Goal: Task Accomplishment & Management: Use online tool/utility

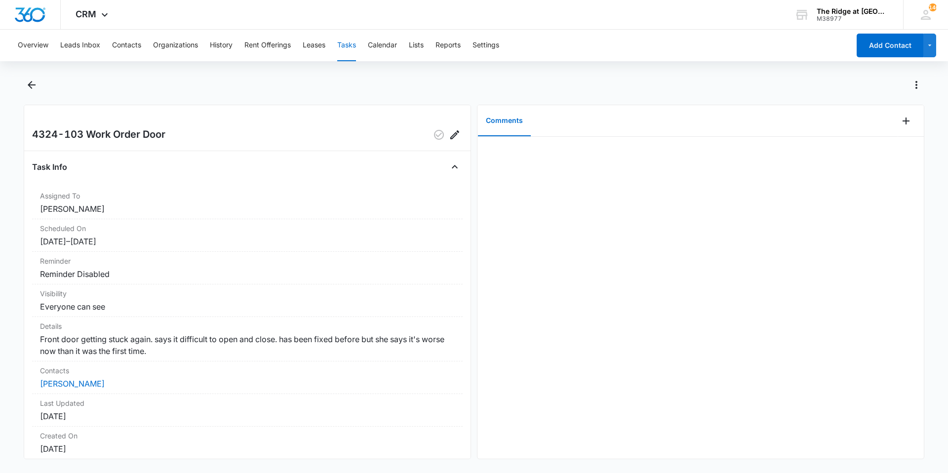
drag, startPoint x: 648, startPoint y: 299, endPoint x: 653, endPoint y: 302, distance: 6.0
click at [653, 302] on div at bounding box center [700, 298] width 446 height 322
click at [900, 116] on icon "Add Comment" at bounding box center [906, 121] width 12 height 12
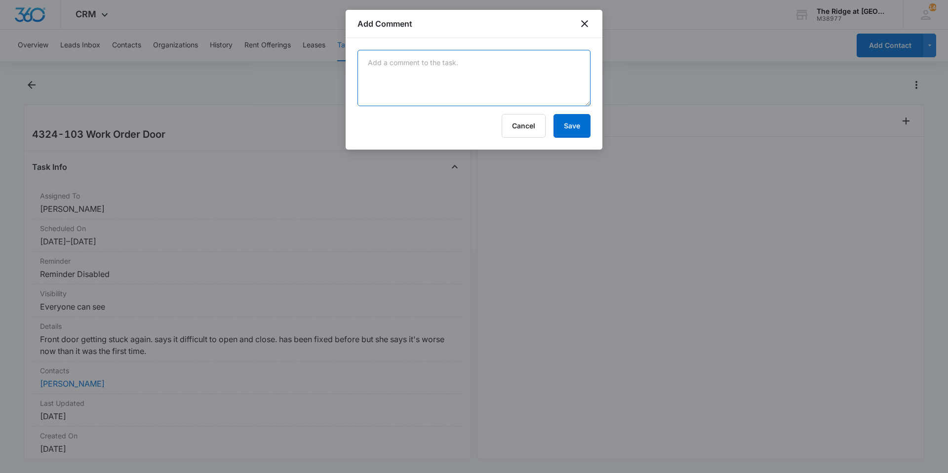
click at [436, 75] on textarea at bounding box center [473, 78] width 233 height 56
type textarea "did complete door adjustment to make it operate correctly"
click at [574, 132] on button "Save" at bounding box center [571, 126] width 37 height 24
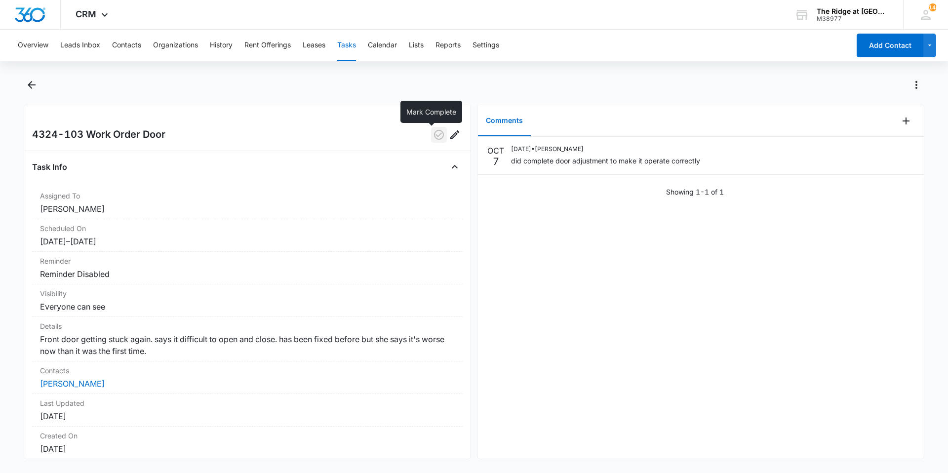
click at [431, 135] on button "button" at bounding box center [439, 135] width 16 height 16
click at [19, 71] on div "Overview Leads Inbox Contacts Organizations History Rent Offerings Leases Tasks…" at bounding box center [474, 250] width 948 height 441
click at [26, 80] on icon "Back" at bounding box center [32, 85] width 12 height 12
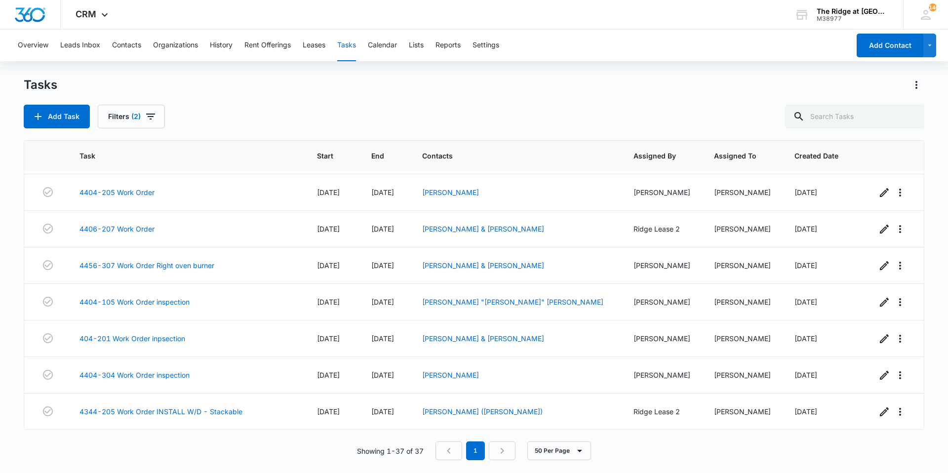
scroll to position [1094, 0]
click at [162, 301] on link "4404-105 Work Order inspection" at bounding box center [134, 301] width 110 height 10
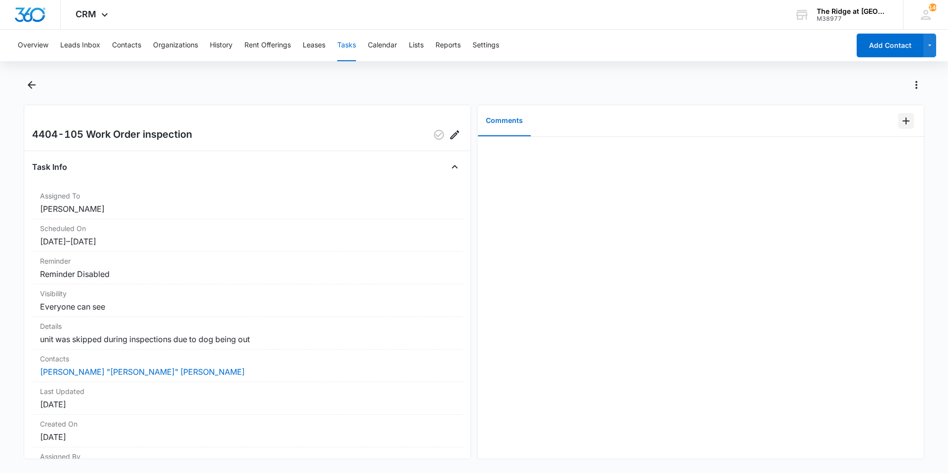
click at [900, 121] on icon "Add Comment" at bounding box center [906, 121] width 12 height 12
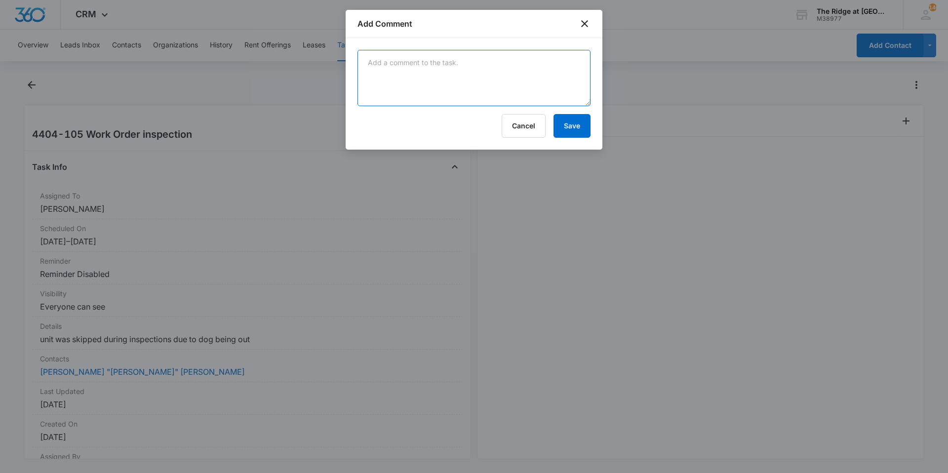
click at [504, 90] on textarea at bounding box center [473, 78] width 233 height 56
type textarea "duplicate w/o"
click at [562, 119] on button "Save" at bounding box center [571, 126] width 37 height 24
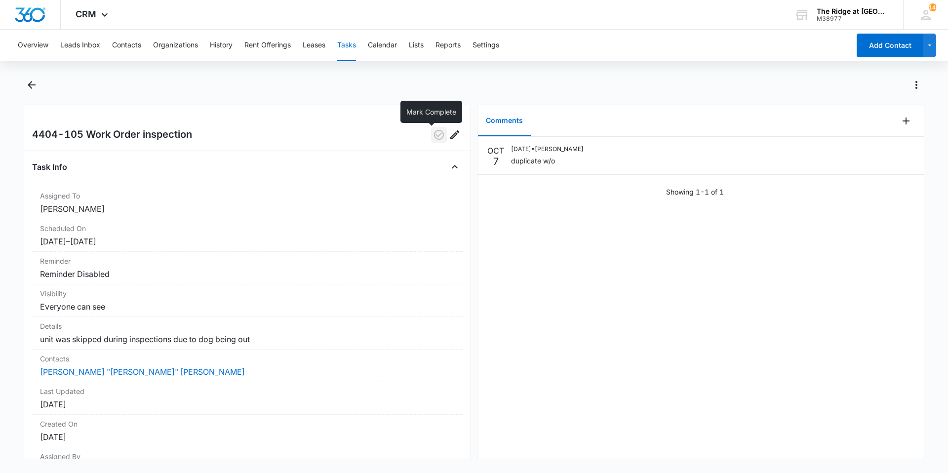
click at [436, 139] on icon "button" at bounding box center [439, 135] width 12 height 12
click at [35, 87] on icon "Back" at bounding box center [32, 85] width 12 height 12
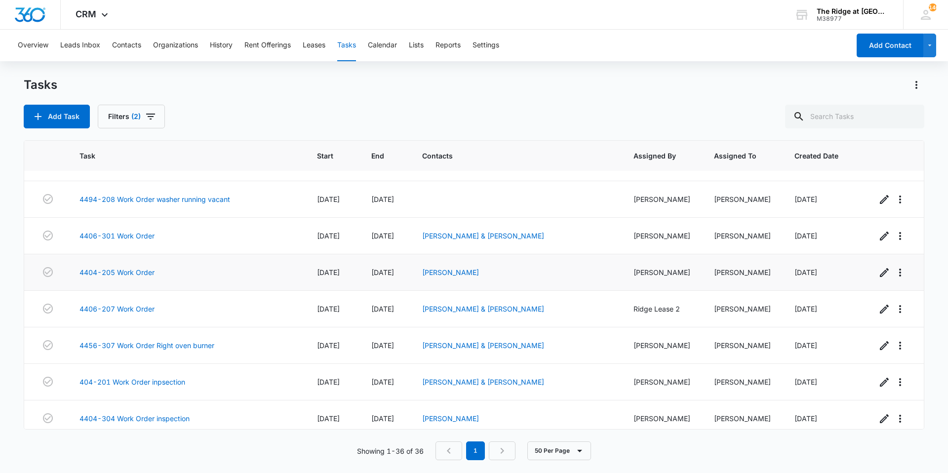
scroll to position [1057, 0]
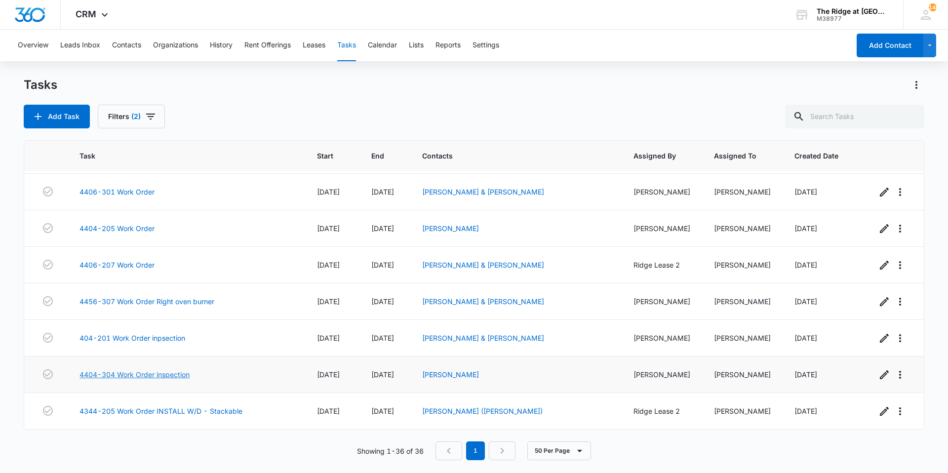
click at [127, 372] on link "4404-304 Work Order inspection" at bounding box center [134, 374] width 110 height 10
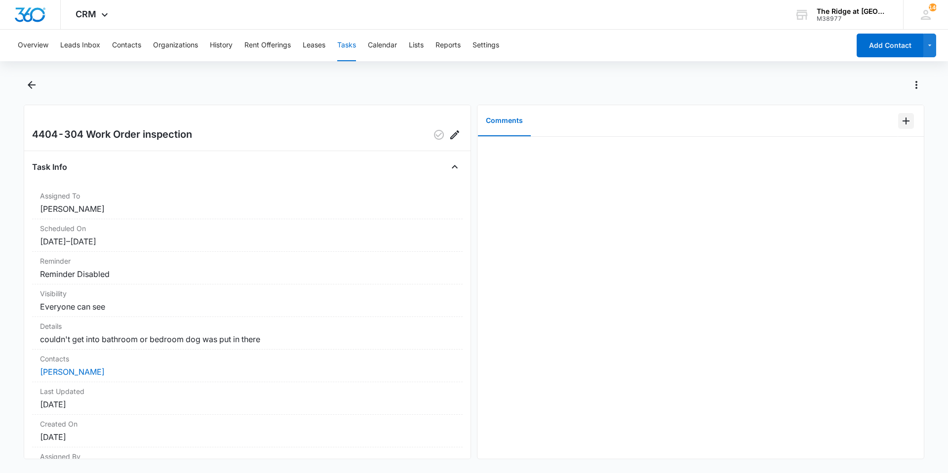
click at [898, 117] on button "Add Comment" at bounding box center [906, 121] width 16 height 16
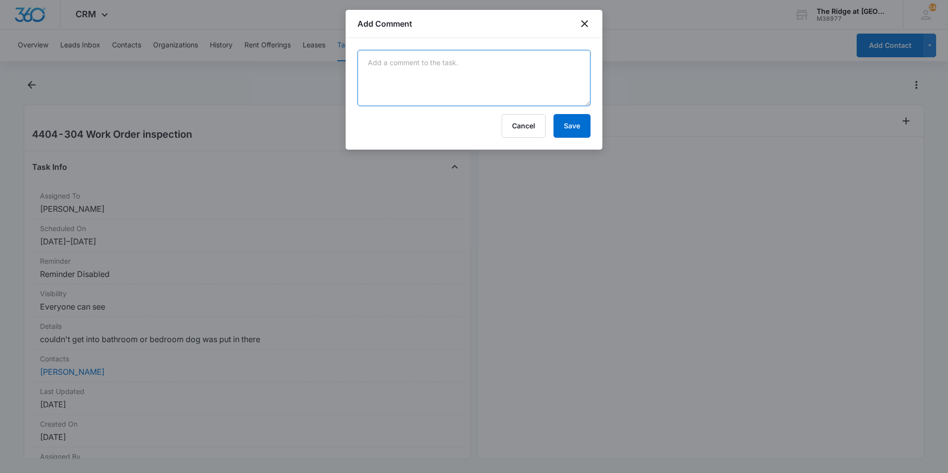
click at [542, 93] on textarea at bounding box center [473, 78] width 233 height 56
type textarea "duplicate w/o"
click at [565, 121] on button "Save" at bounding box center [571, 126] width 37 height 24
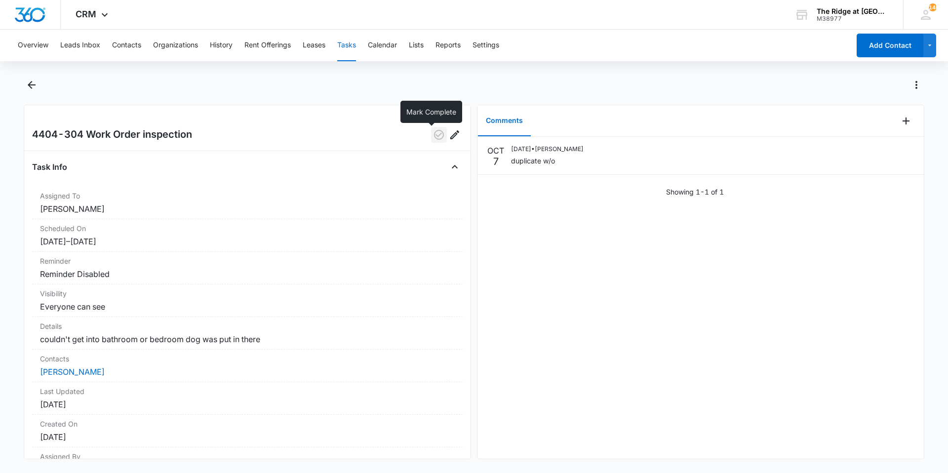
click at [434, 135] on icon "button" at bounding box center [439, 135] width 10 height 10
click at [26, 89] on icon "Back" at bounding box center [32, 85] width 12 height 12
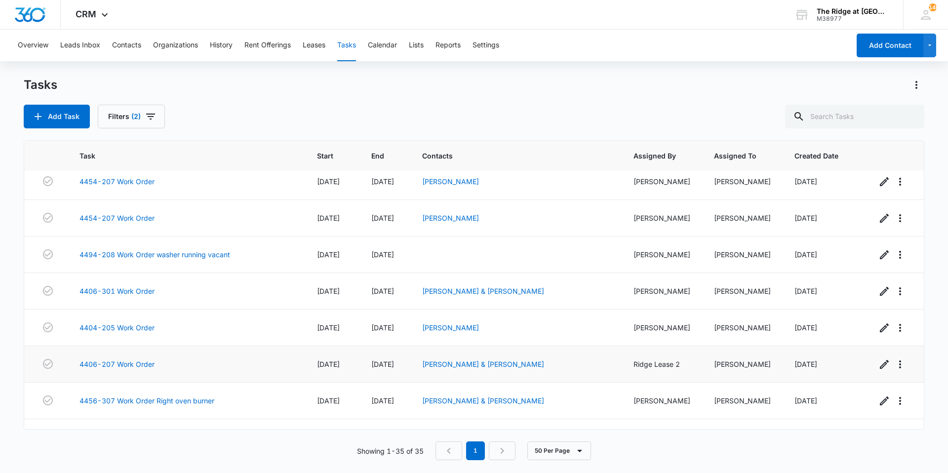
scroll to position [1020, 0]
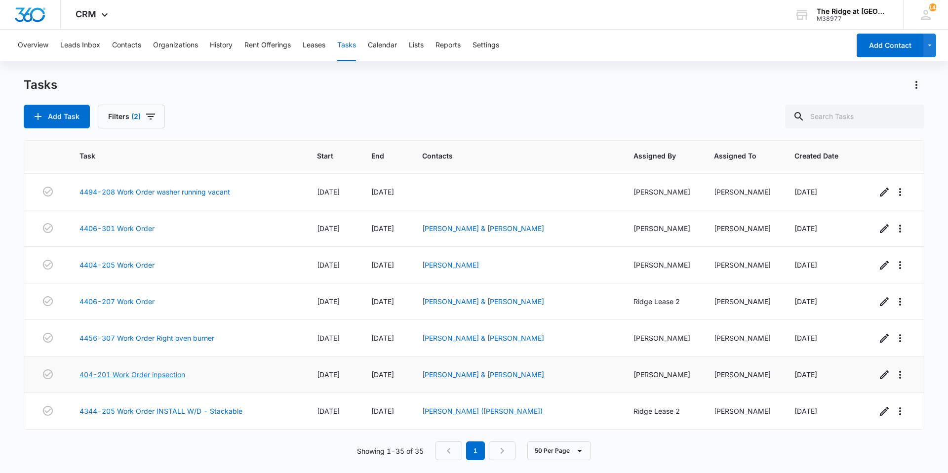
click at [157, 372] on link "404-201 Work Order inpsection" at bounding box center [132, 374] width 106 height 10
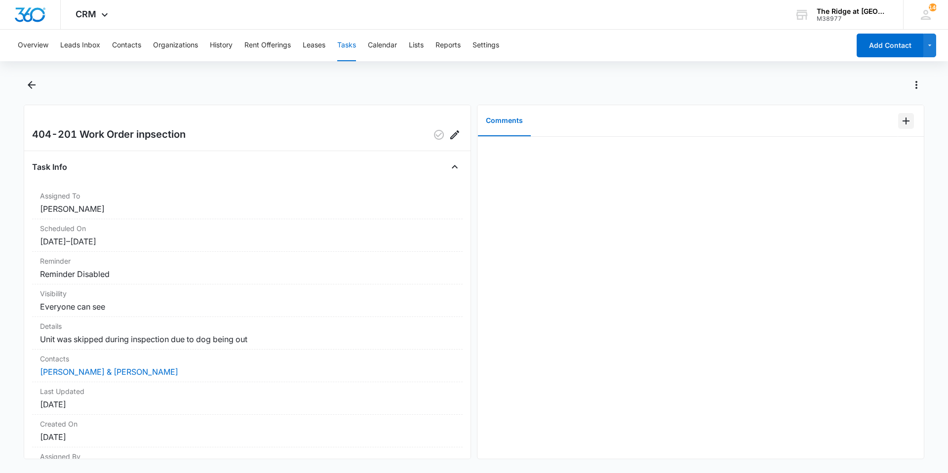
click at [898, 121] on button "Add Comment" at bounding box center [906, 121] width 16 height 16
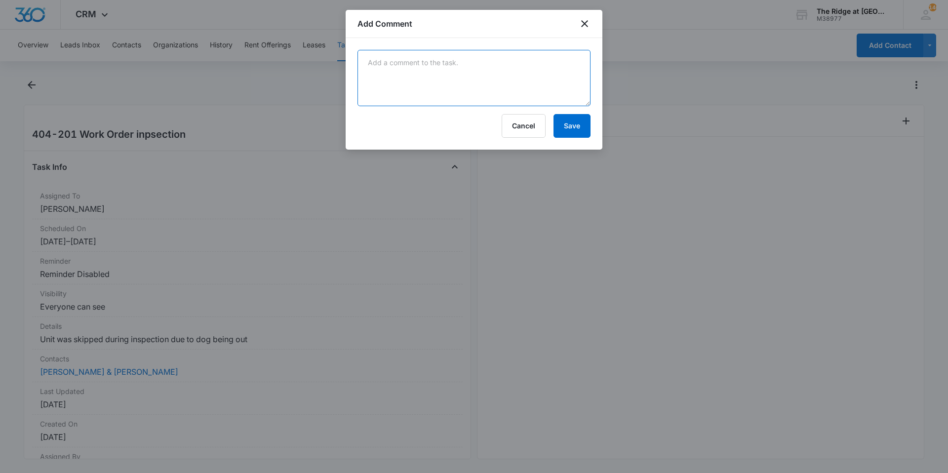
click at [572, 80] on textarea at bounding box center [473, 78] width 233 height 56
type textarea "duplicate w/o"
click at [571, 134] on button "Save" at bounding box center [571, 126] width 37 height 24
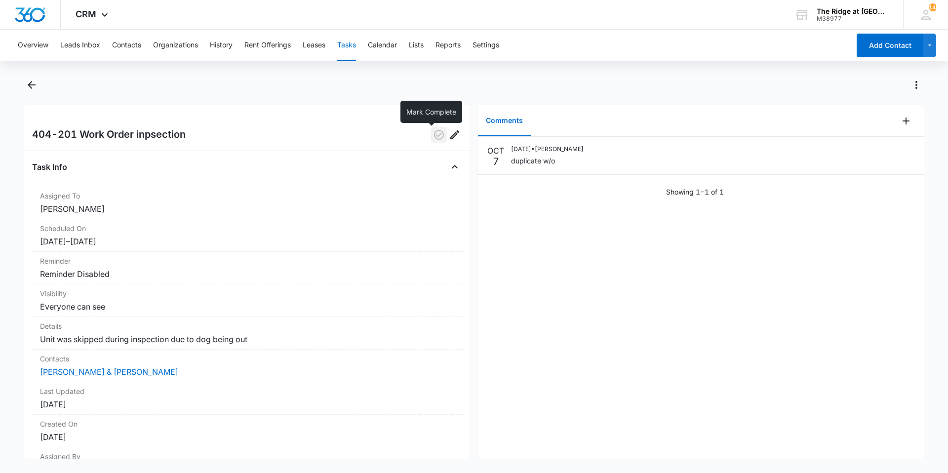
click at [433, 140] on icon "button" at bounding box center [439, 135] width 12 height 12
click at [34, 83] on icon "Back" at bounding box center [32, 85] width 12 height 12
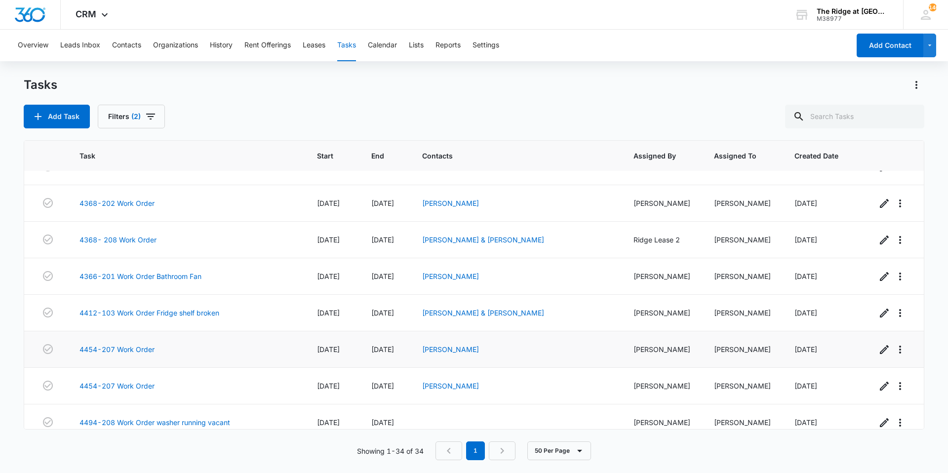
scroll to position [984, 0]
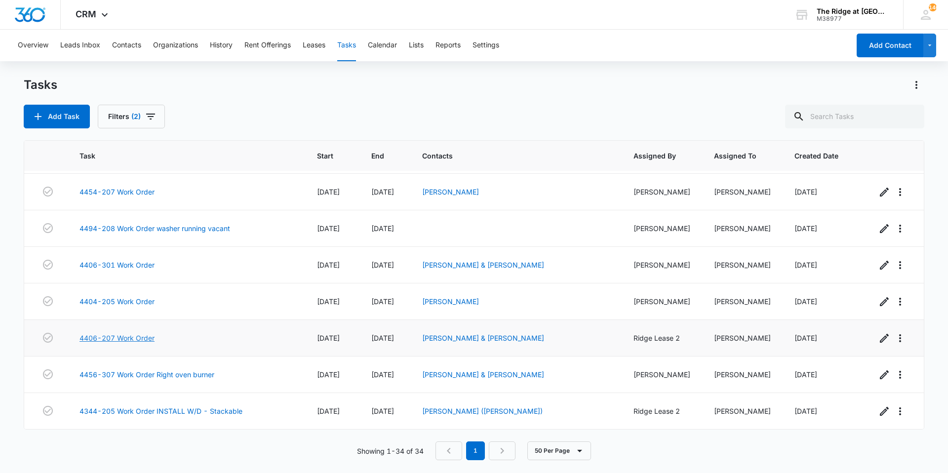
click at [137, 336] on link "4406-207 Work Order" at bounding box center [116, 338] width 75 height 10
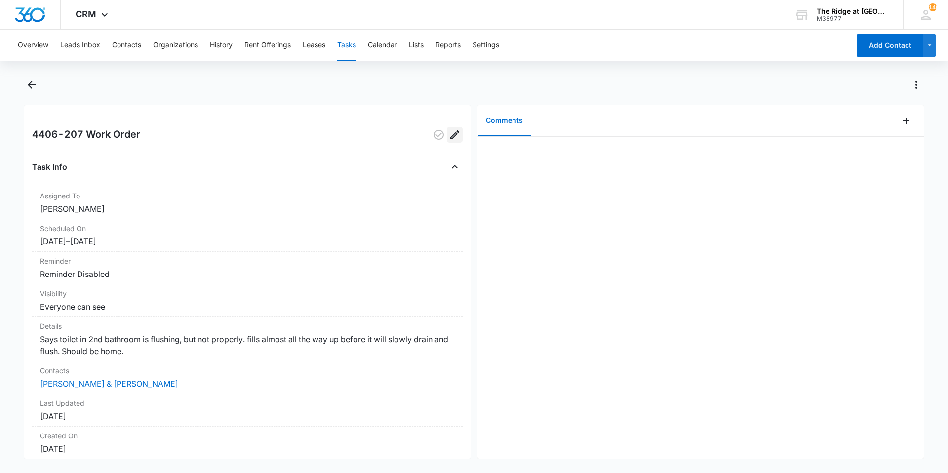
click at [453, 139] on icon "Edit" at bounding box center [455, 135] width 12 height 12
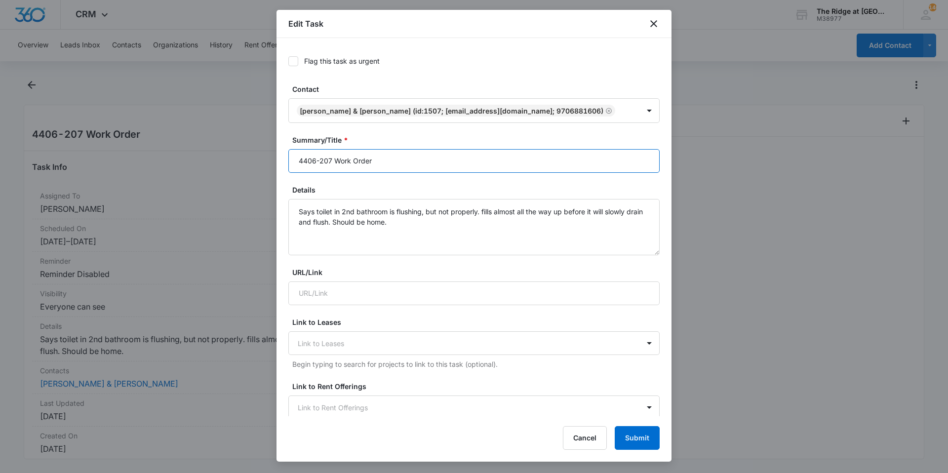
click at [399, 163] on input "4406-207 Work Order" at bounding box center [473, 161] width 371 height 24
type input "4406-207 Work Order Scheduled Tri city Plumbing"
click at [640, 440] on button "Submit" at bounding box center [637, 438] width 45 height 24
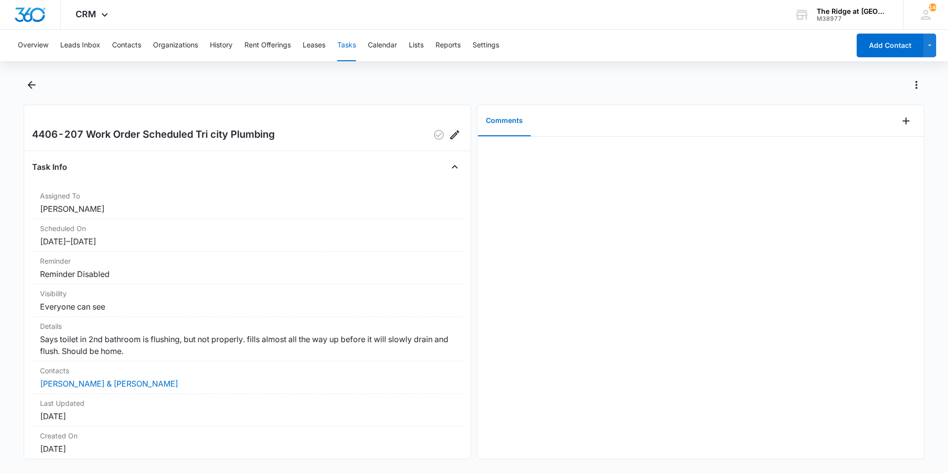
drag, startPoint x: 890, startPoint y: 124, endPoint x: 899, endPoint y: 126, distance: 9.1
click at [895, 125] on div "Comments" at bounding box center [700, 121] width 446 height 32
click at [900, 126] on icon "Add Comment" at bounding box center [906, 121] width 12 height 12
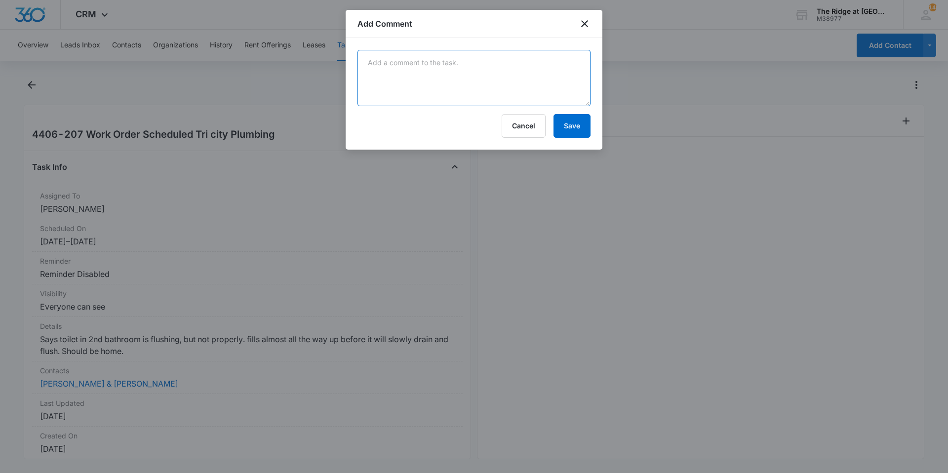
click at [527, 95] on textarea at bounding box center [473, 78] width 233 height 56
type textarea "tenant reported toy stuck down toilet. Scheduled tri city to pull toilet/snake …"
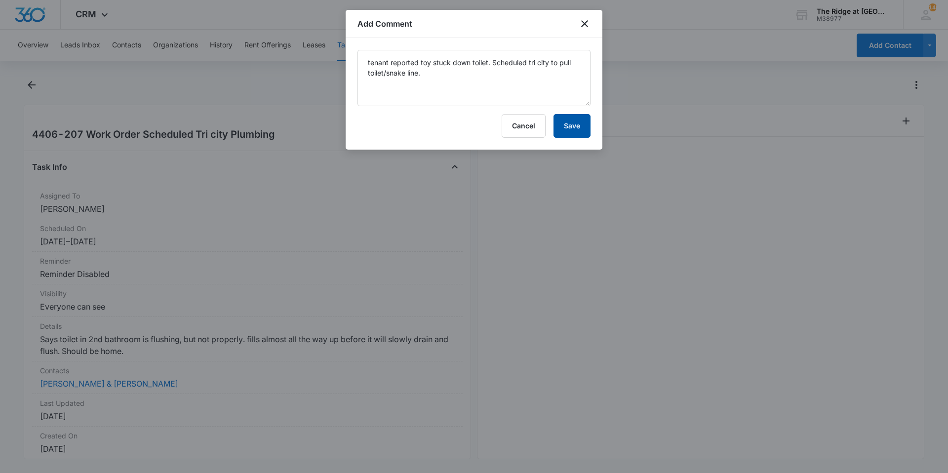
click at [574, 128] on button "Save" at bounding box center [571, 126] width 37 height 24
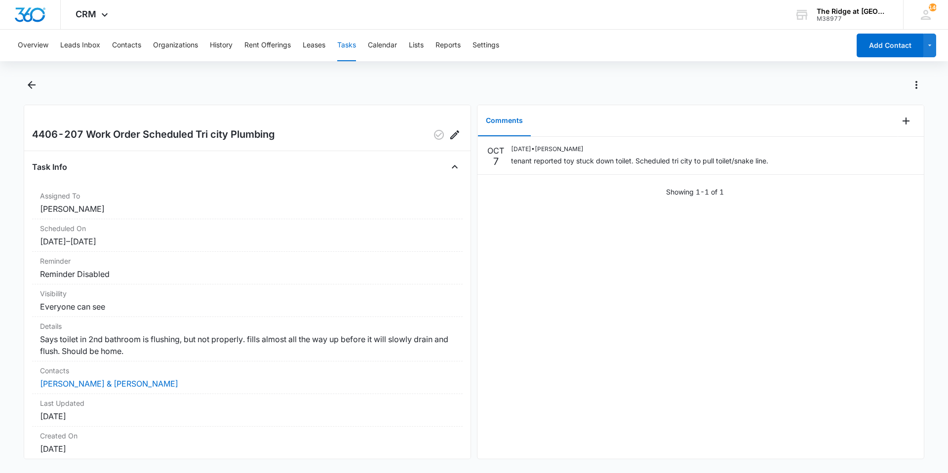
click at [32, 77] on div "Overview Leads Inbox Contacts Organizations History Rent Offerings Leases Tasks…" at bounding box center [474, 250] width 948 height 441
click at [38, 90] on button "Back" at bounding box center [31, 85] width 15 height 16
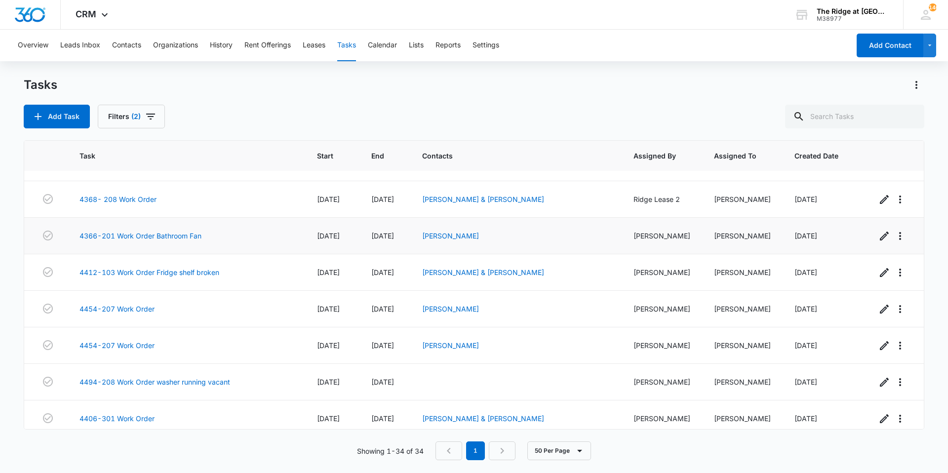
scroll to position [984, 0]
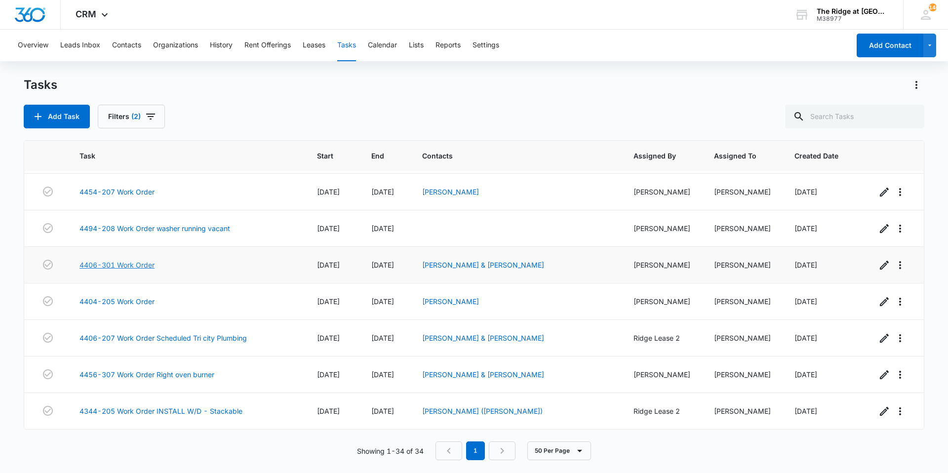
click at [138, 265] on link "4406-301 Work Order" at bounding box center [116, 265] width 75 height 10
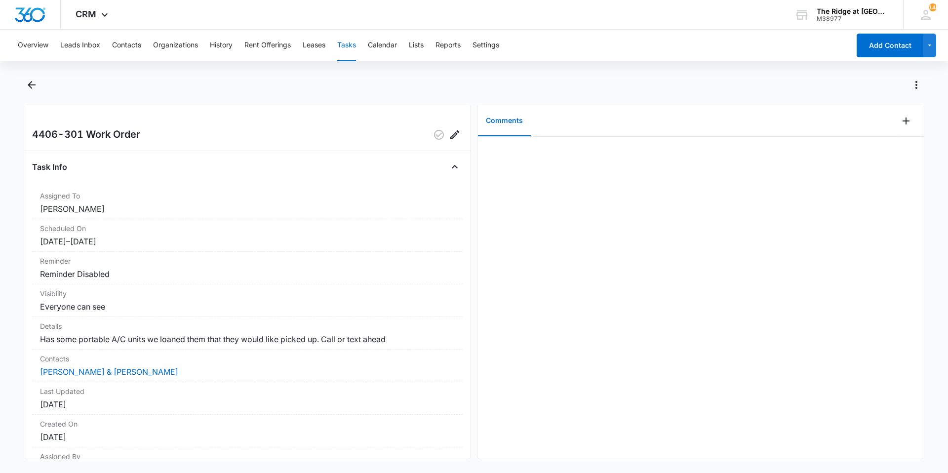
click at [906, 120] on div at bounding box center [911, 121] width 26 height 32
click at [902, 123] on icon "Add Comment" at bounding box center [905, 120] width 7 height 7
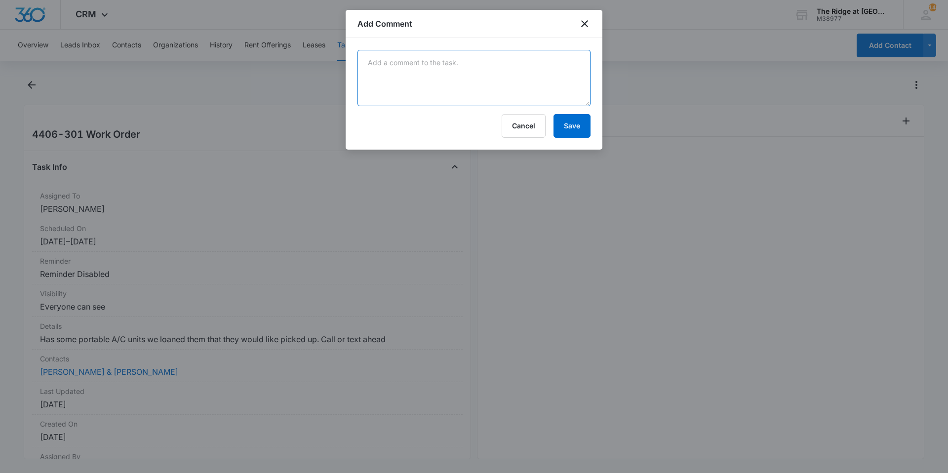
click at [474, 86] on textarea at bounding box center [473, 78] width 233 height 56
type textarea "picked up portable acs"
click at [562, 132] on button "Save" at bounding box center [571, 126] width 37 height 24
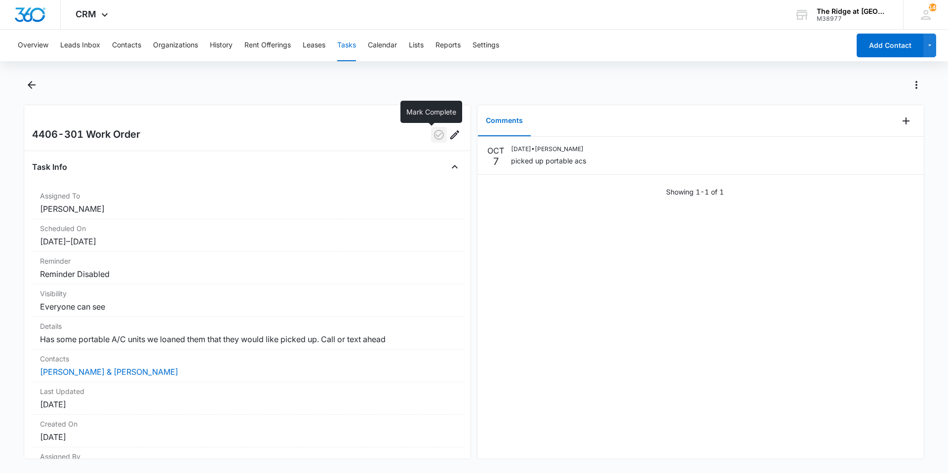
click at [431, 141] on button "button" at bounding box center [439, 135] width 16 height 16
click at [39, 95] on div at bounding box center [474, 91] width 900 height 28
click at [38, 92] on button "Back" at bounding box center [31, 85] width 15 height 16
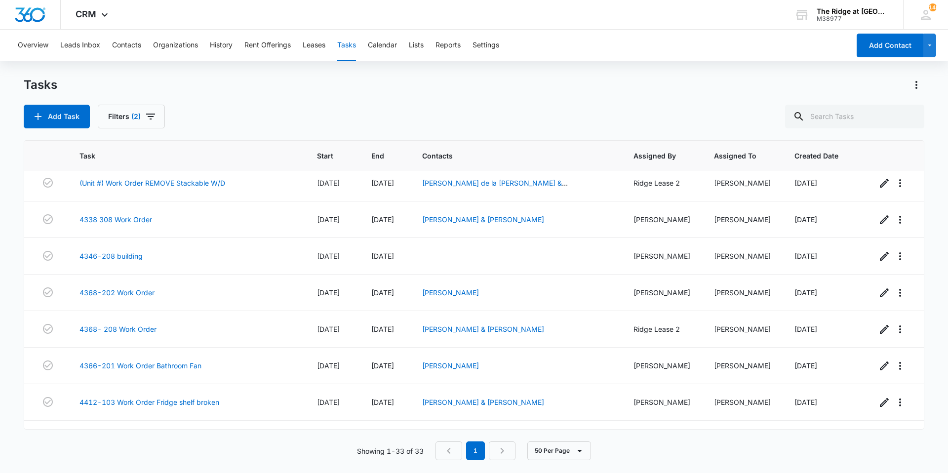
scroll to position [750, 0]
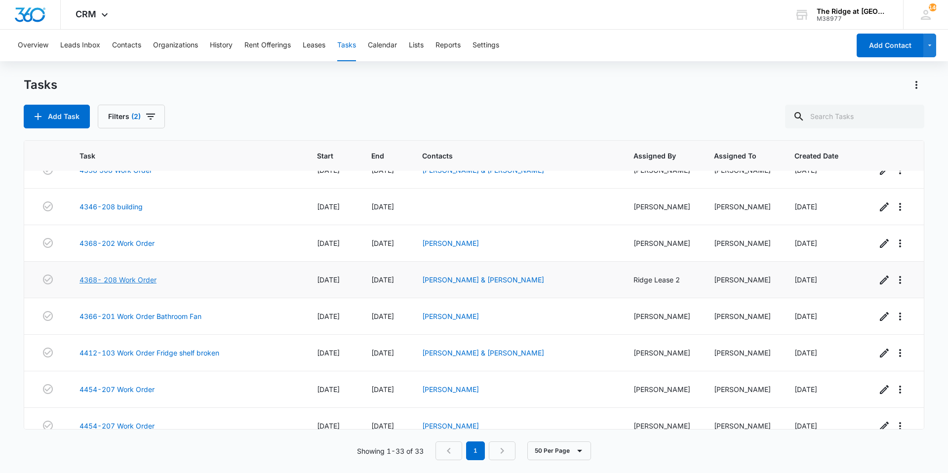
click at [126, 283] on link "4368- 208 Work Order" at bounding box center [117, 279] width 77 height 10
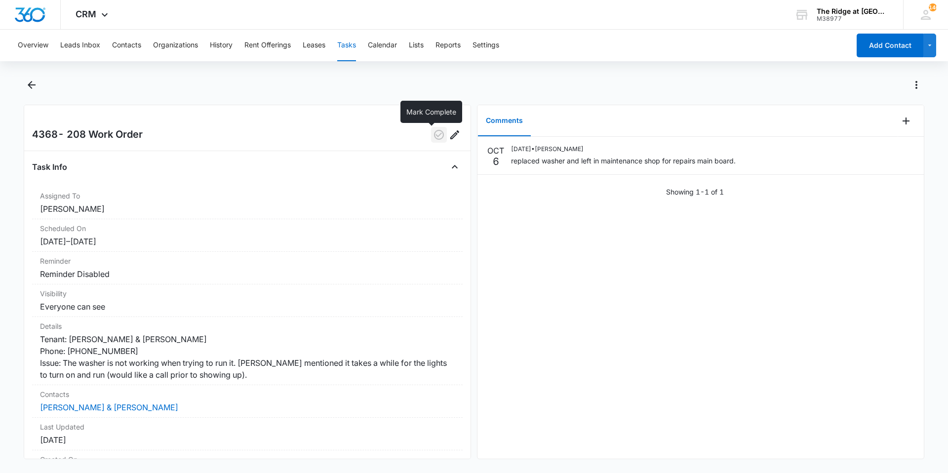
click at [434, 138] on icon "button" at bounding box center [439, 135] width 10 height 10
click at [28, 81] on icon "Back" at bounding box center [32, 85] width 12 height 12
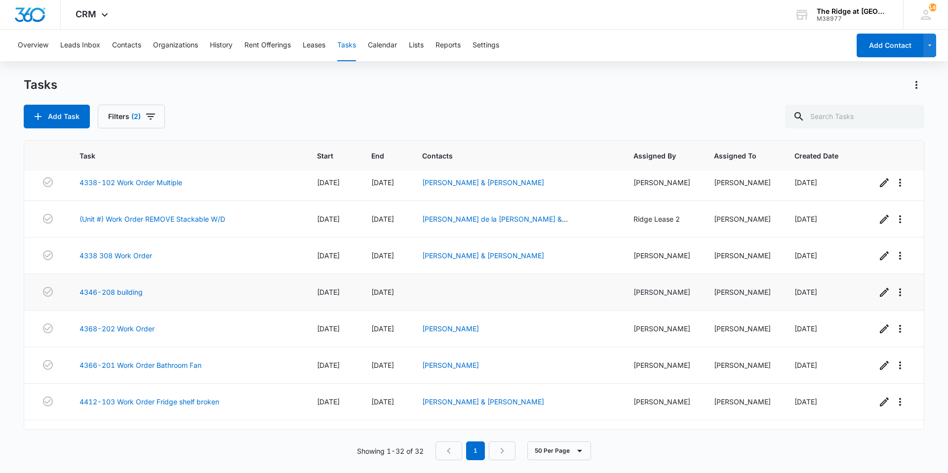
scroll to position [664, 0]
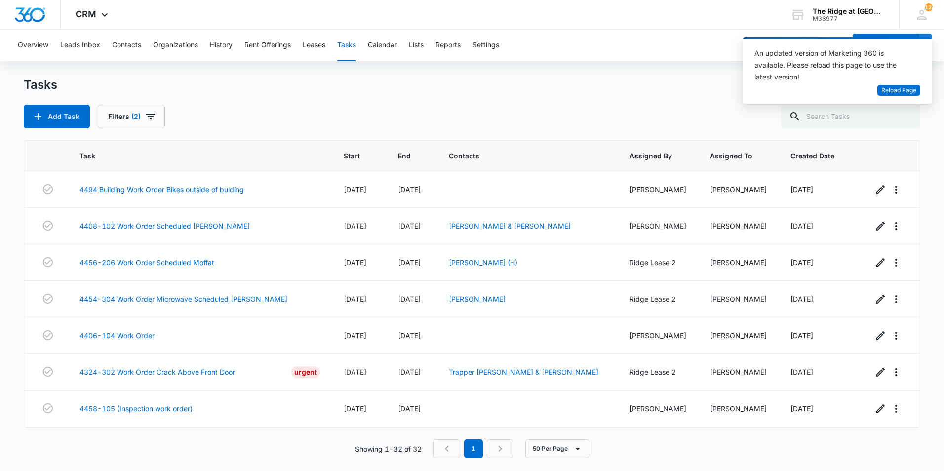
scroll to position [913, 0]
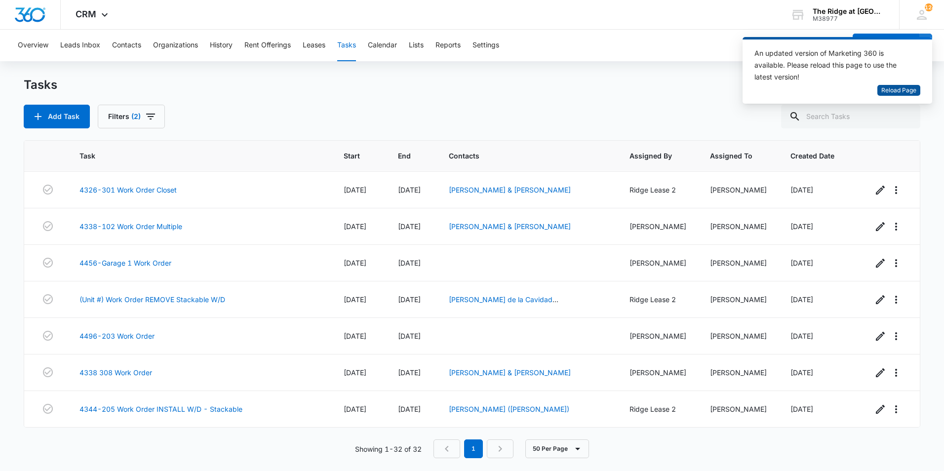
click at [883, 85] on button "Reload Page" at bounding box center [898, 90] width 43 height 11
